Goal: Use online tool/utility: Utilize a website feature to perform a specific function

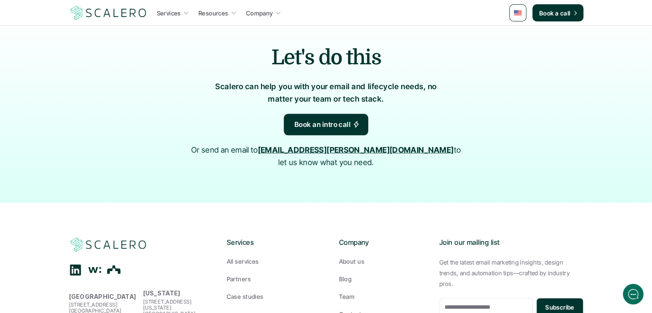
scroll to position [1942, 0]
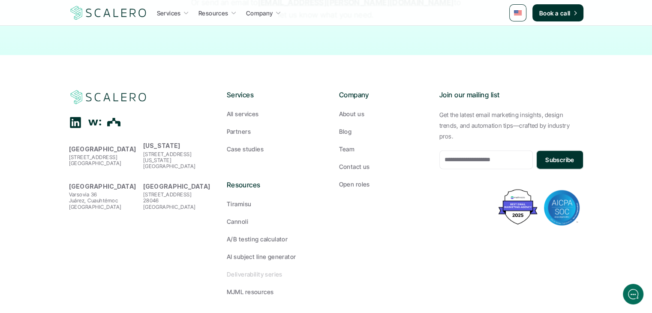
click at [262, 269] on p "Deliverability series" at bounding box center [255, 273] width 56 height 9
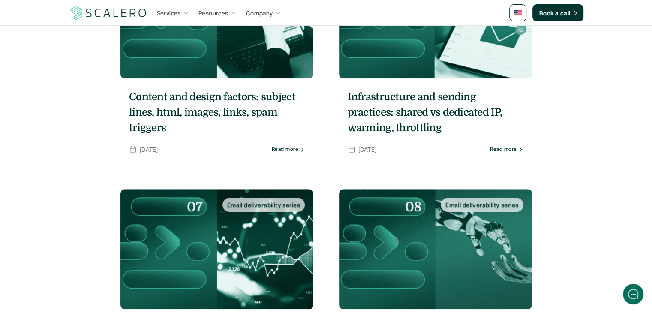
scroll to position [654, 0]
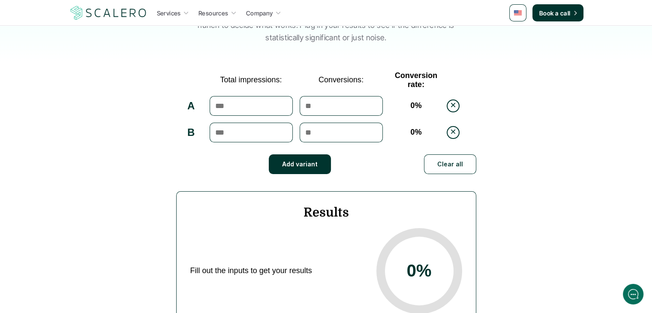
scroll to position [123, 0]
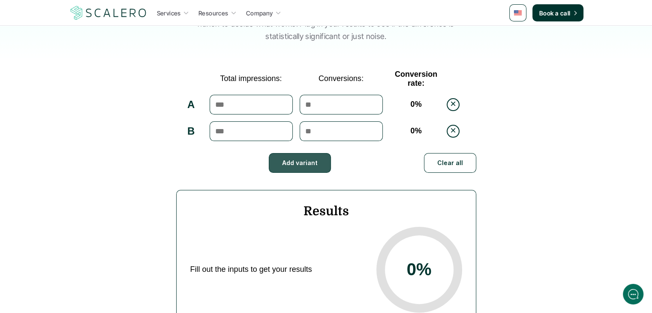
click at [297, 162] on button "Add variant" at bounding box center [300, 163] width 62 height 20
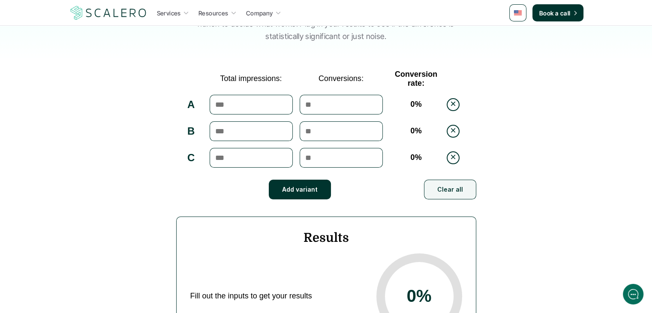
click at [460, 188] on button "Clear all" at bounding box center [450, 190] width 52 height 20
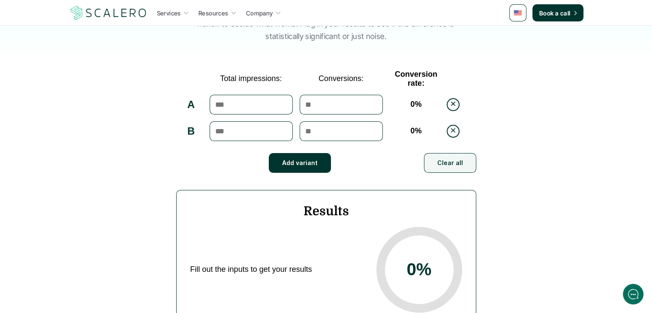
click at [451, 165] on button "Clear all" at bounding box center [450, 163] width 52 height 20
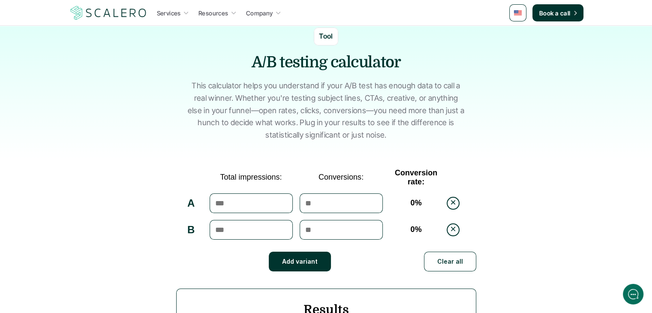
scroll to position [0, 0]
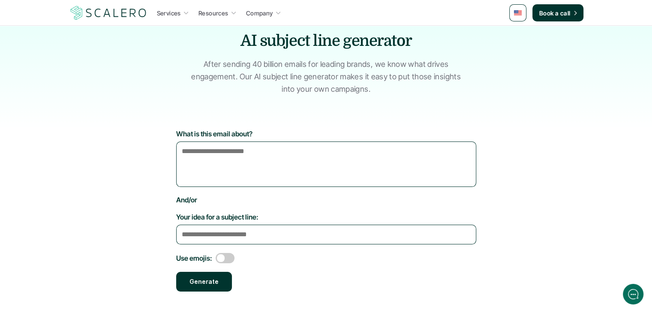
scroll to position [46, 0]
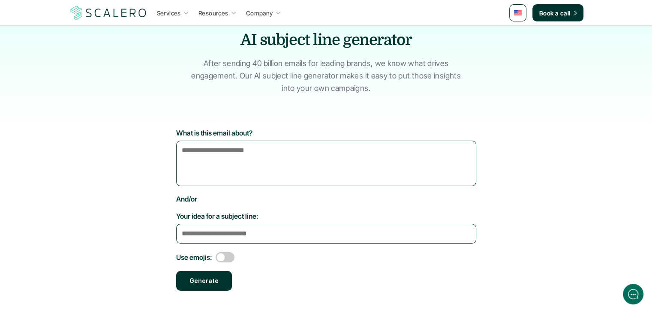
click at [224, 177] on textarea "What is this email about?" at bounding box center [326, 163] width 300 height 45
paste textarea "**********"
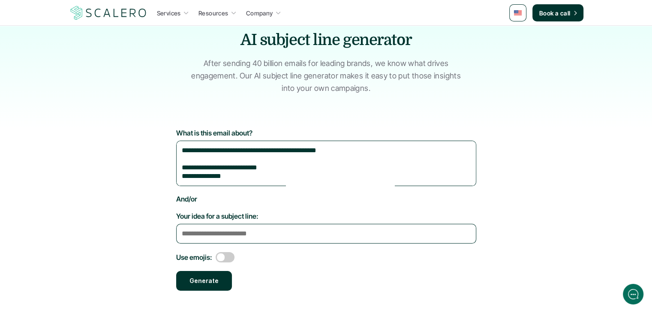
scroll to position [98, 0]
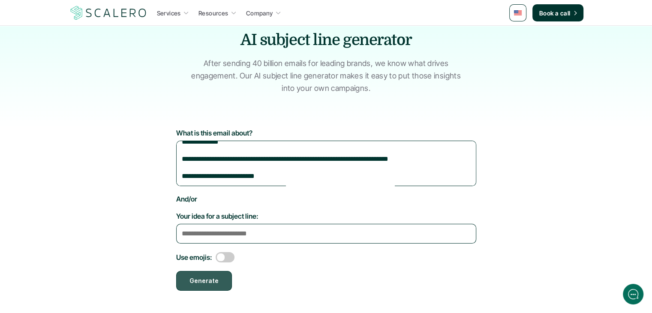
type textarea "**********"
click at [215, 280] on button "Generate" at bounding box center [204, 281] width 56 height 20
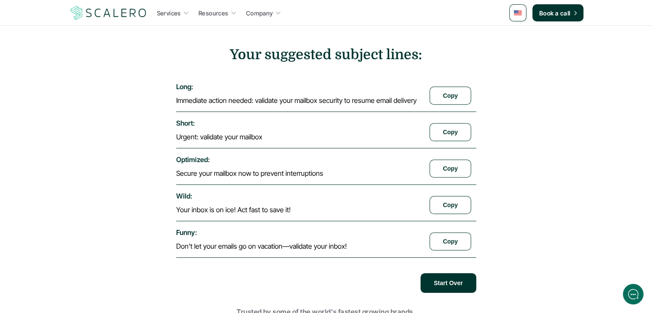
scroll to position [311, 0]
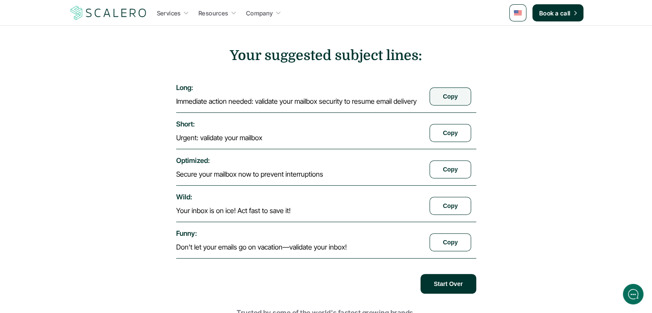
click at [446, 95] on button "Copy" at bounding box center [450, 96] width 42 height 18
click at [225, 138] on p "Urgent: validate your mailbox" at bounding box center [219, 137] width 86 height 9
click at [454, 127] on button "Copy" at bounding box center [450, 133] width 42 height 18
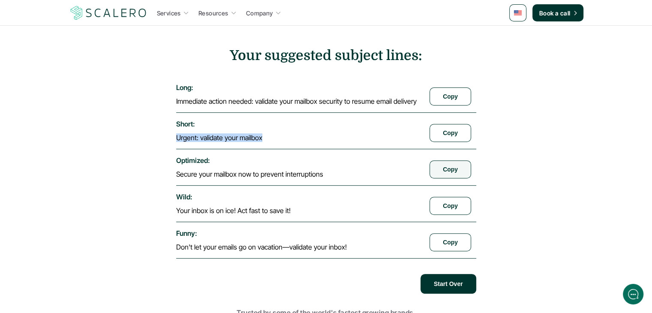
click at [449, 165] on button "Copy" at bounding box center [450, 169] width 42 height 18
click at [447, 197] on button "Copy" at bounding box center [450, 206] width 42 height 18
click at [432, 233] on button "Copy" at bounding box center [450, 242] width 42 height 18
click at [344, 59] on h2 "Your suggested subject lines:" at bounding box center [326, 56] width 300 height 16
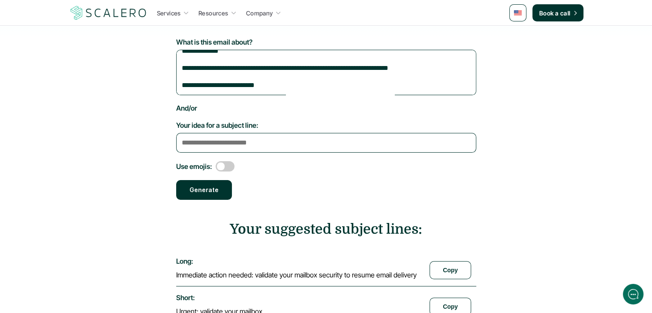
scroll to position [134, 0]
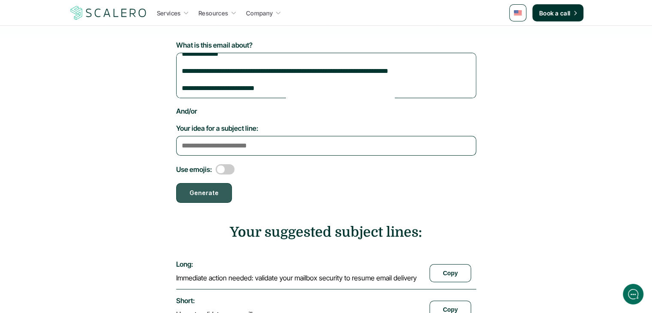
click at [206, 190] on button "Generate" at bounding box center [204, 193] width 56 height 20
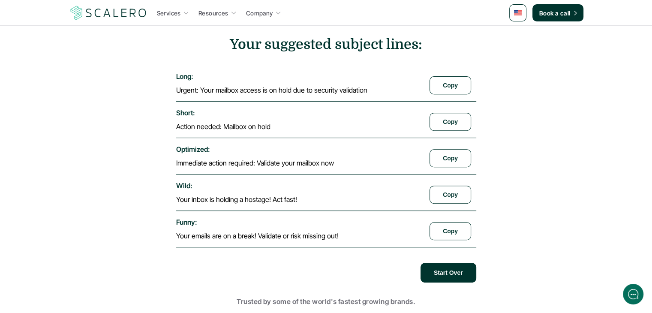
scroll to position [322, 0]
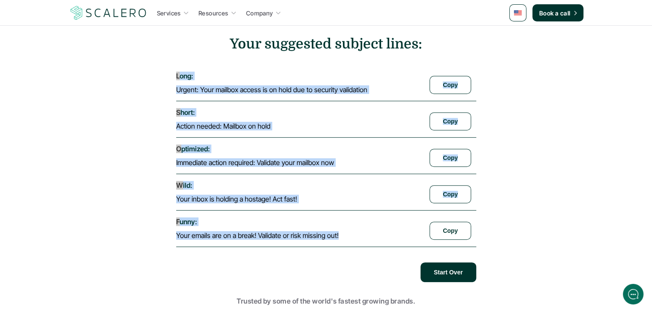
drag, startPoint x: 174, startPoint y: 71, endPoint x: 344, endPoint y: 223, distance: 228.8
click at [344, 223] on div "**********" at bounding box center [326, 67] width 652 height 429
copy section "long : Urgent: Your mailbox access is on hold due to security validation Copy s…"
click at [366, 83] on div "long : Urgent: Your mailbox access is on hold due to security validation" at bounding box center [297, 83] width 243 height 22
